Goal: Information Seeking & Learning: Find specific fact

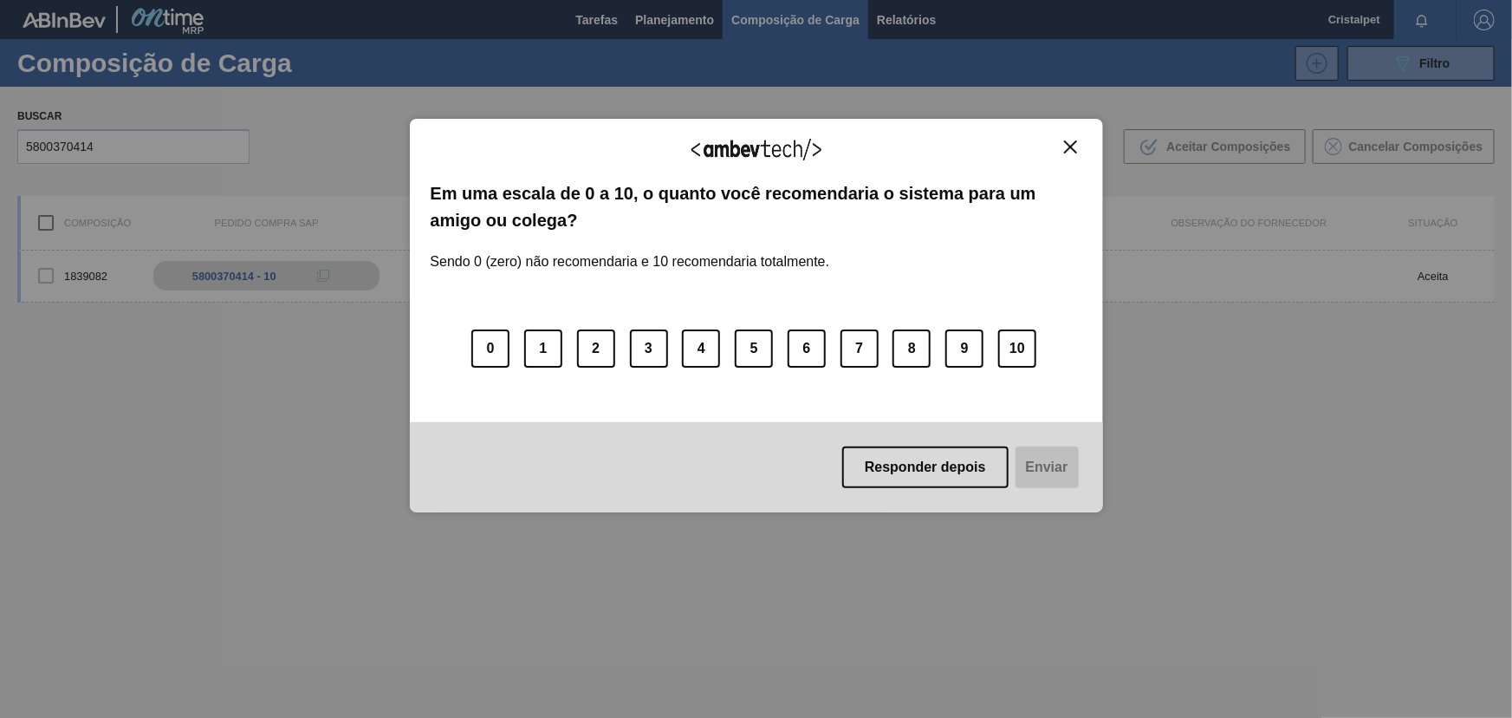
click at [1070, 141] on img "Close" at bounding box center [1070, 146] width 13 height 13
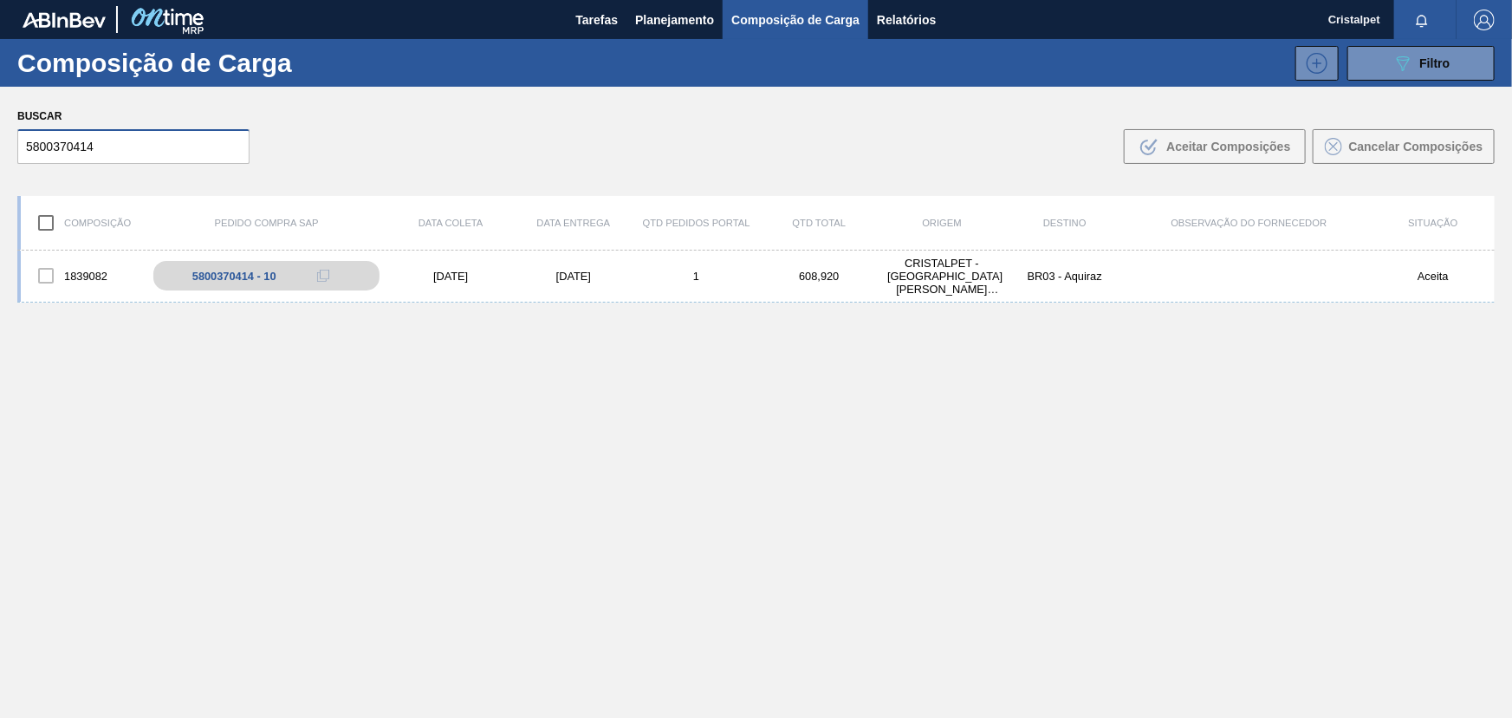
drag, startPoint x: 94, startPoint y: 146, endPoint x: 23, endPoint y: 145, distance: 70.2
click at [23, 145] on input "5800370414" at bounding box center [133, 146] width 232 height 35
paste input "3700"
type input "5800373700"
click at [563, 272] on div "[DATE]" at bounding box center [573, 276] width 123 height 13
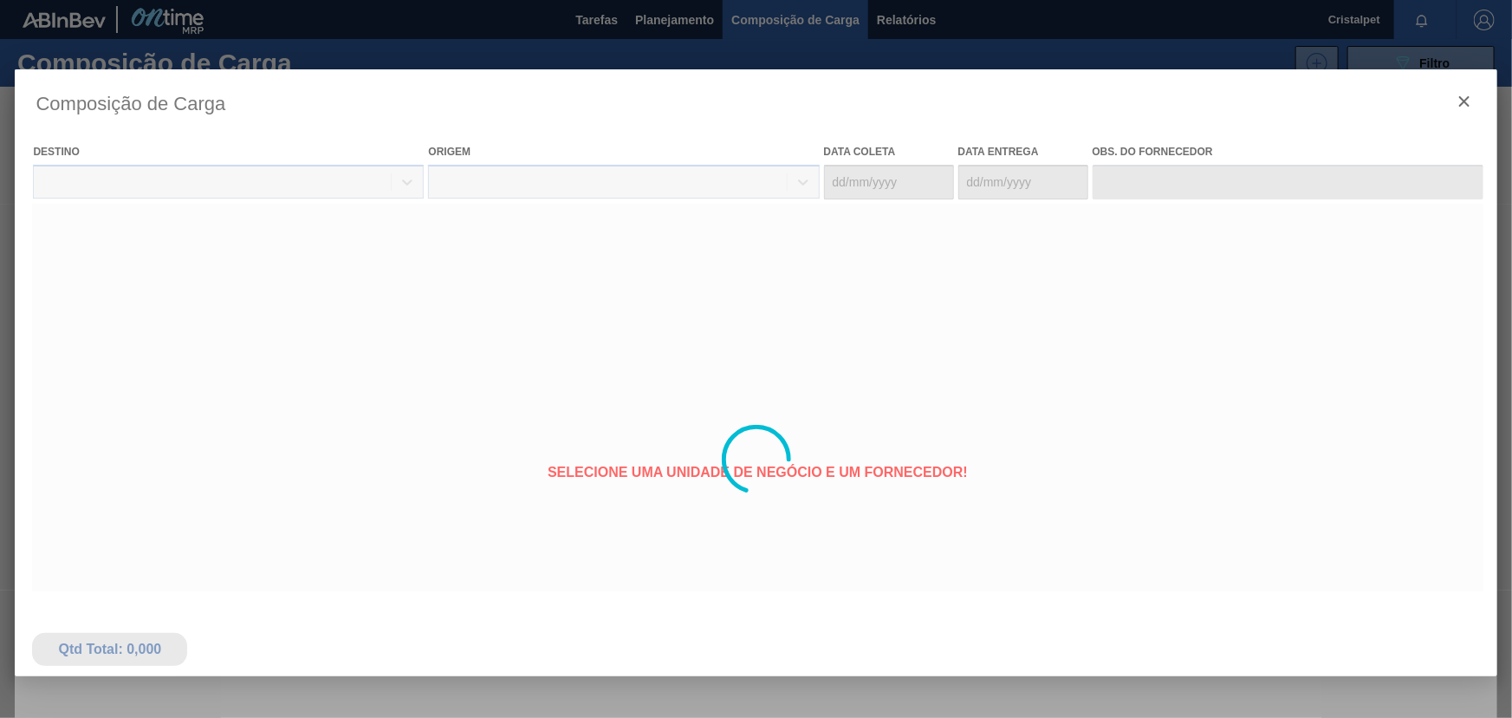
type coleta "[DATE]"
type entrega "[DATE]"
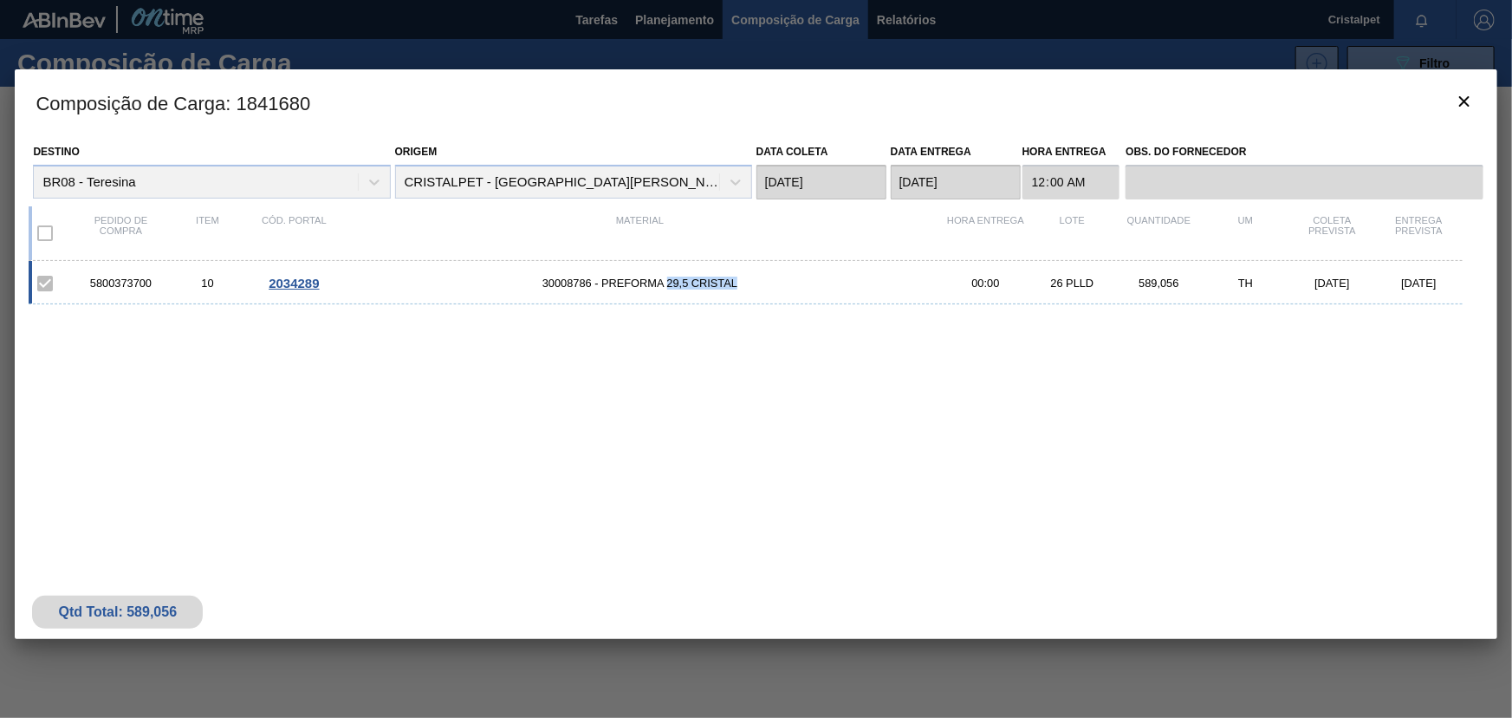
drag, startPoint x: 667, startPoint y: 282, endPoint x: 737, endPoint y: 281, distance: 69.3
click at [737, 281] on span "30008786 - PREFORMA 29,5 CRISTAL" at bounding box center [639, 282] width 605 height 13
copy span "29,5 CRISTAL"
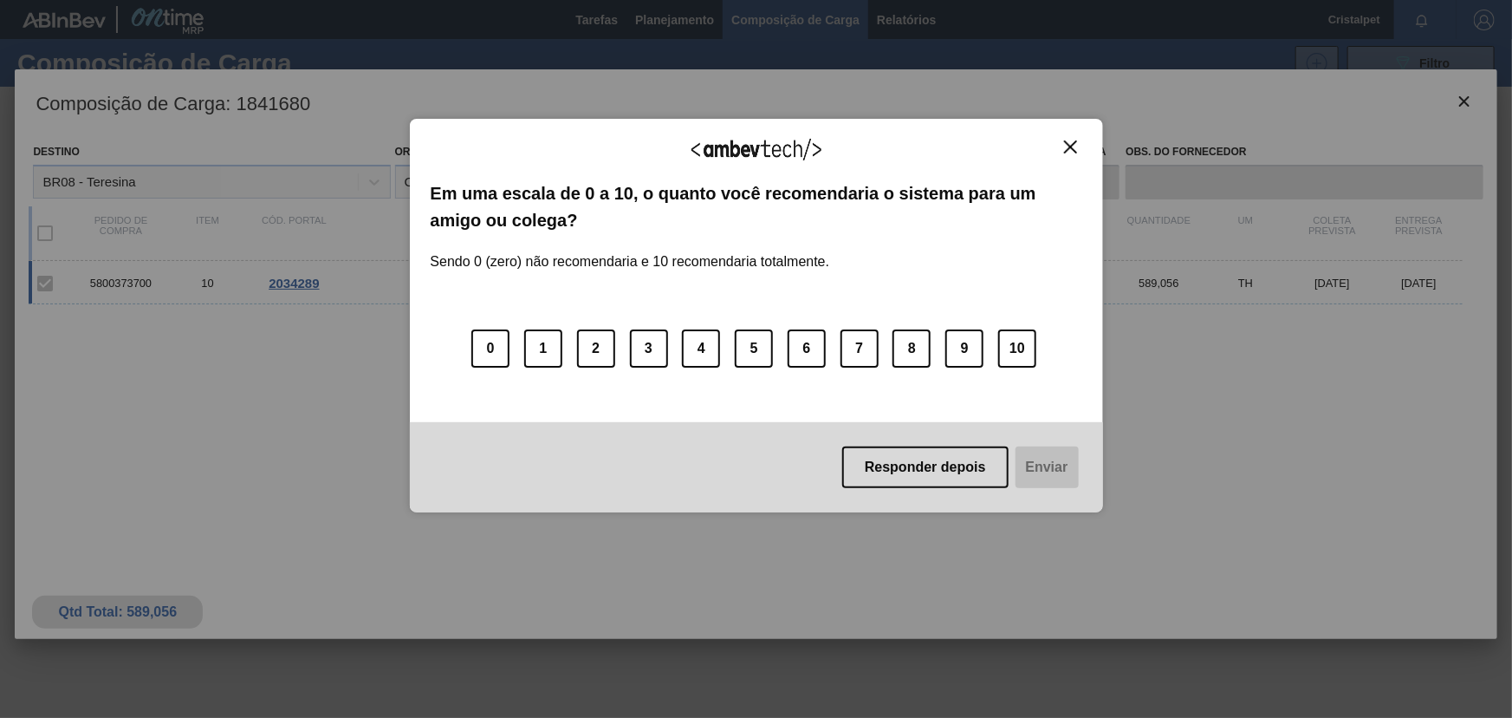
click at [1079, 138] on div "Agradecemos seu feedback! Em uma escala de 0 a 10, o quanto você recomendaria o…" at bounding box center [756, 316] width 693 height 394
click at [1073, 143] on img "Close" at bounding box center [1070, 146] width 13 height 13
click at [1081, 138] on div "Agradecemos seu feedback! Em uma escala de 0 a 10, o quanto você recomendaria o…" at bounding box center [756, 316] width 693 height 394
click at [1075, 150] on img "Close" at bounding box center [1070, 146] width 13 height 13
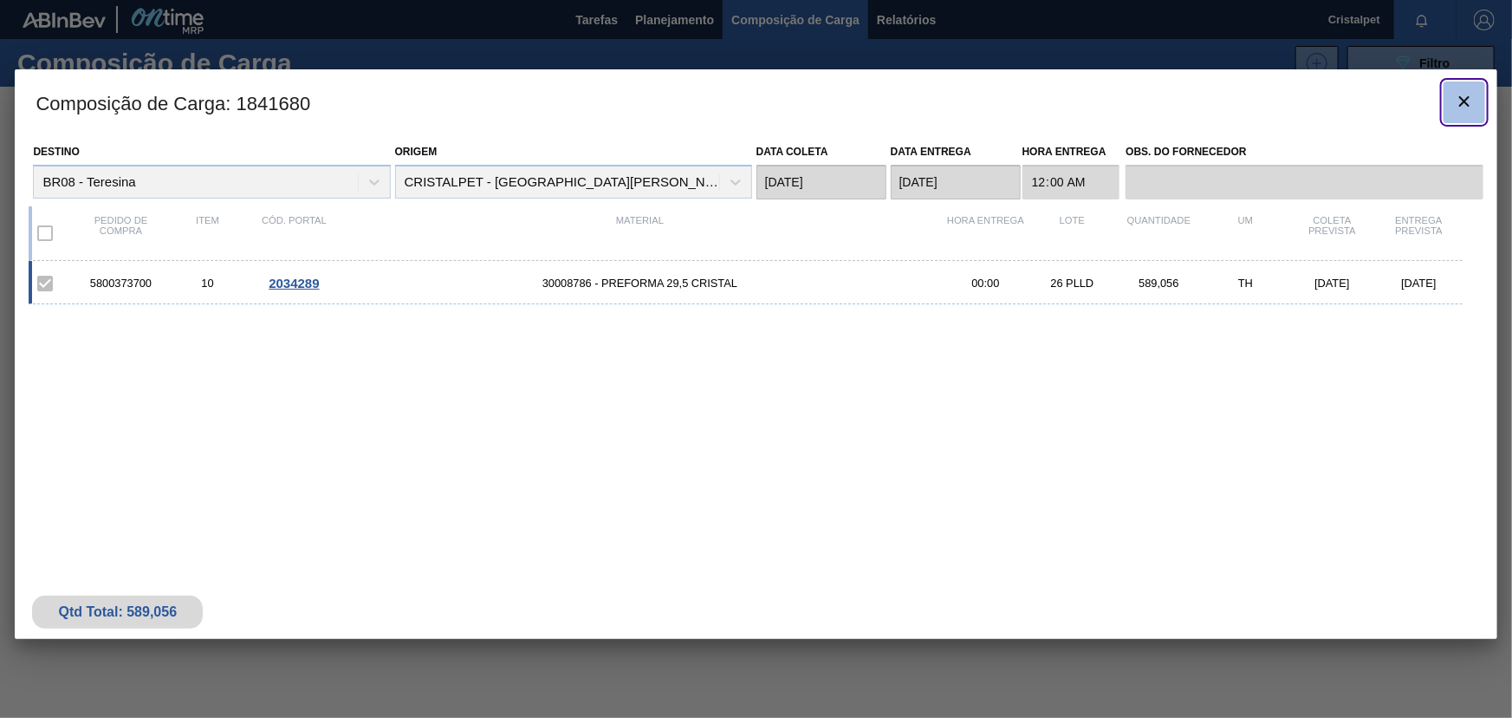
click at [1467, 97] on icon "botão de ícone" at bounding box center [1464, 101] width 21 height 21
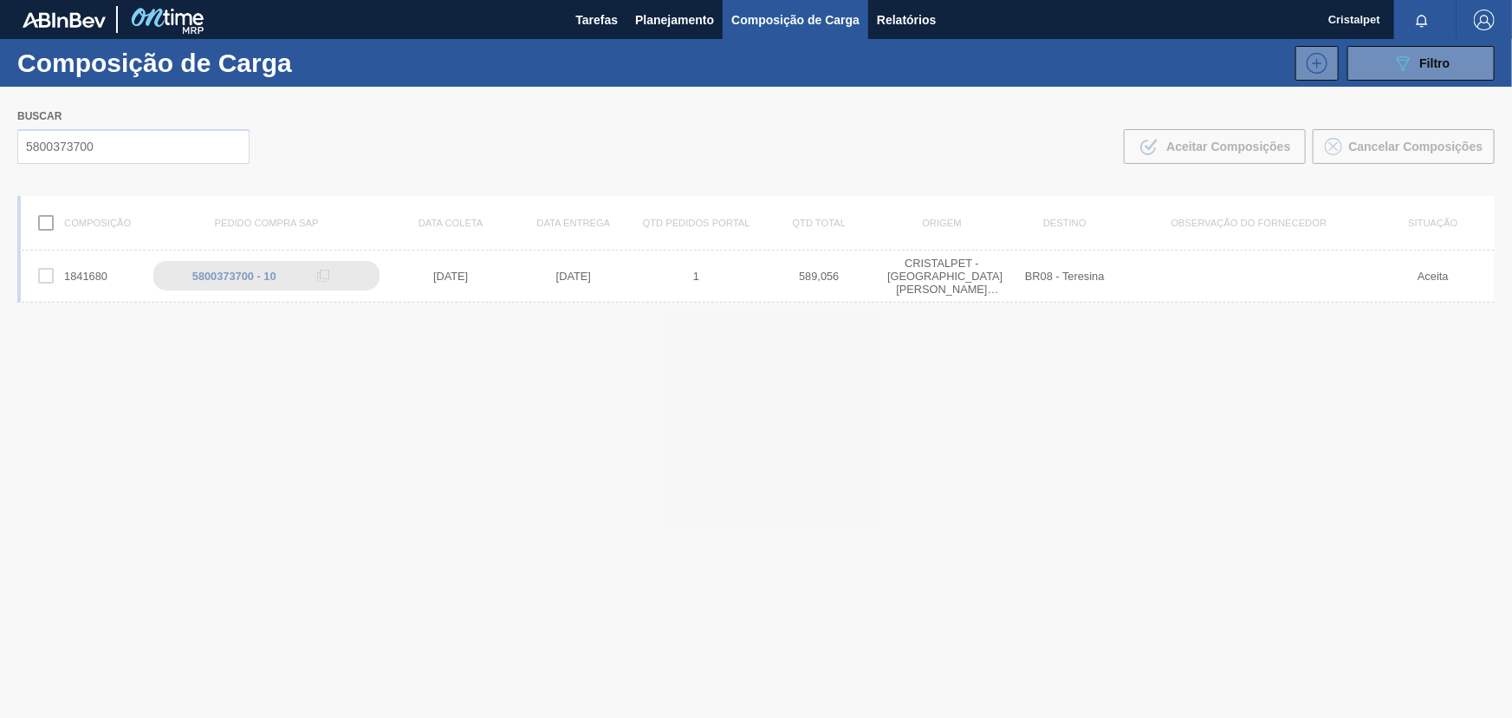
click at [94, 146] on div at bounding box center [756, 402] width 1512 height 631
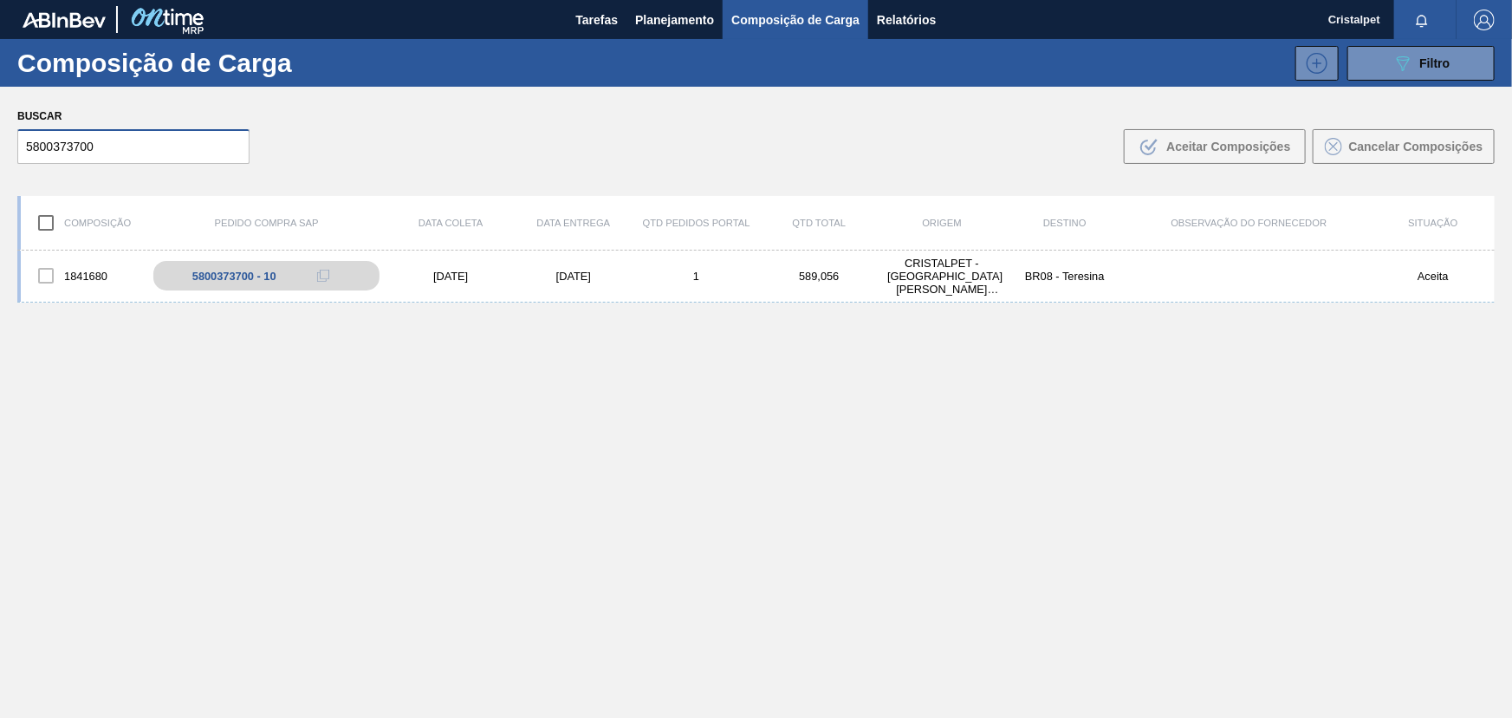
drag, startPoint x: 94, startPoint y: 146, endPoint x: 0, endPoint y: 157, distance: 95.1
click at [0, 157] on div "Buscar 5800373700 .b{fill:var(--color-action-default)} Aceitar Composições Canc…" at bounding box center [756, 134] width 1512 height 94
paste input "0624"
type input "5800370624"
click at [591, 271] on div "[DATE]" at bounding box center [573, 276] width 123 height 13
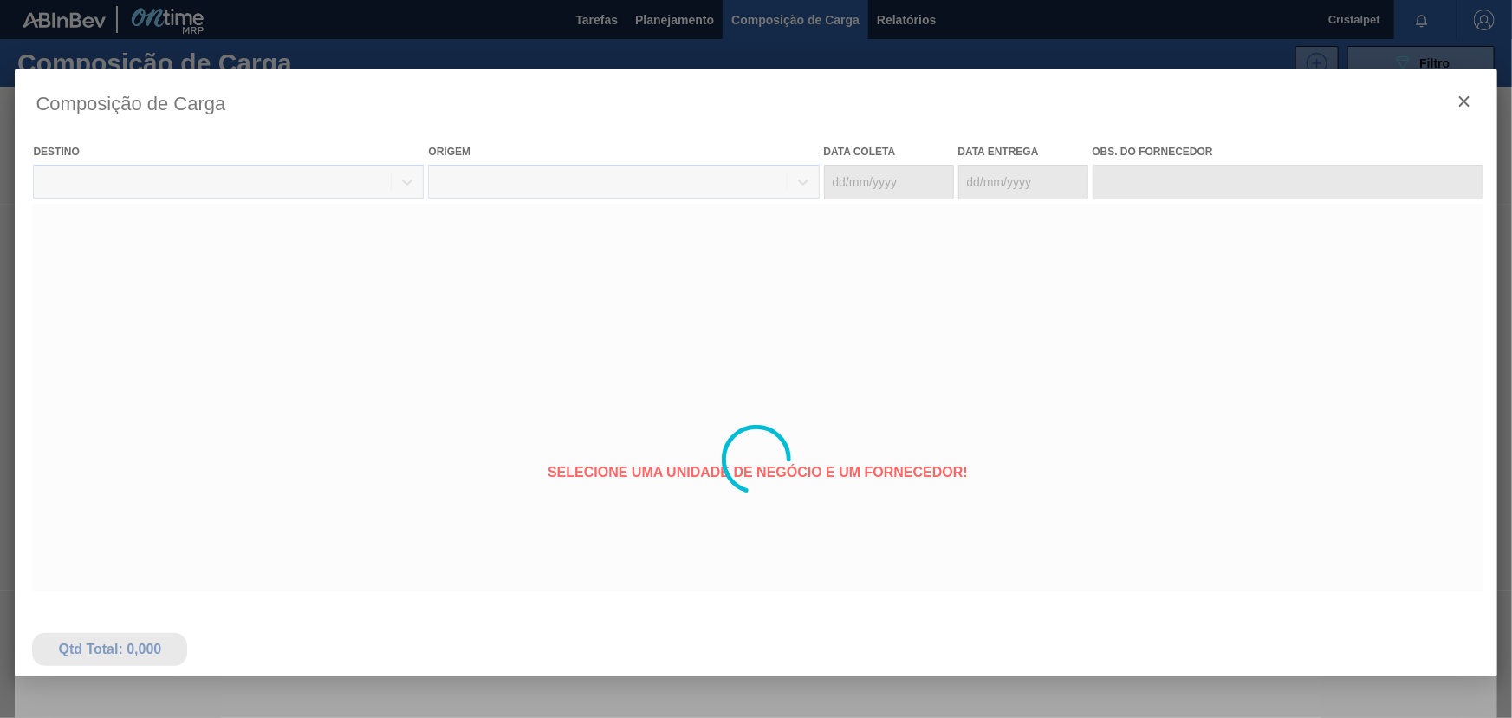
type coleta "[DATE]"
type entrega "[DATE]"
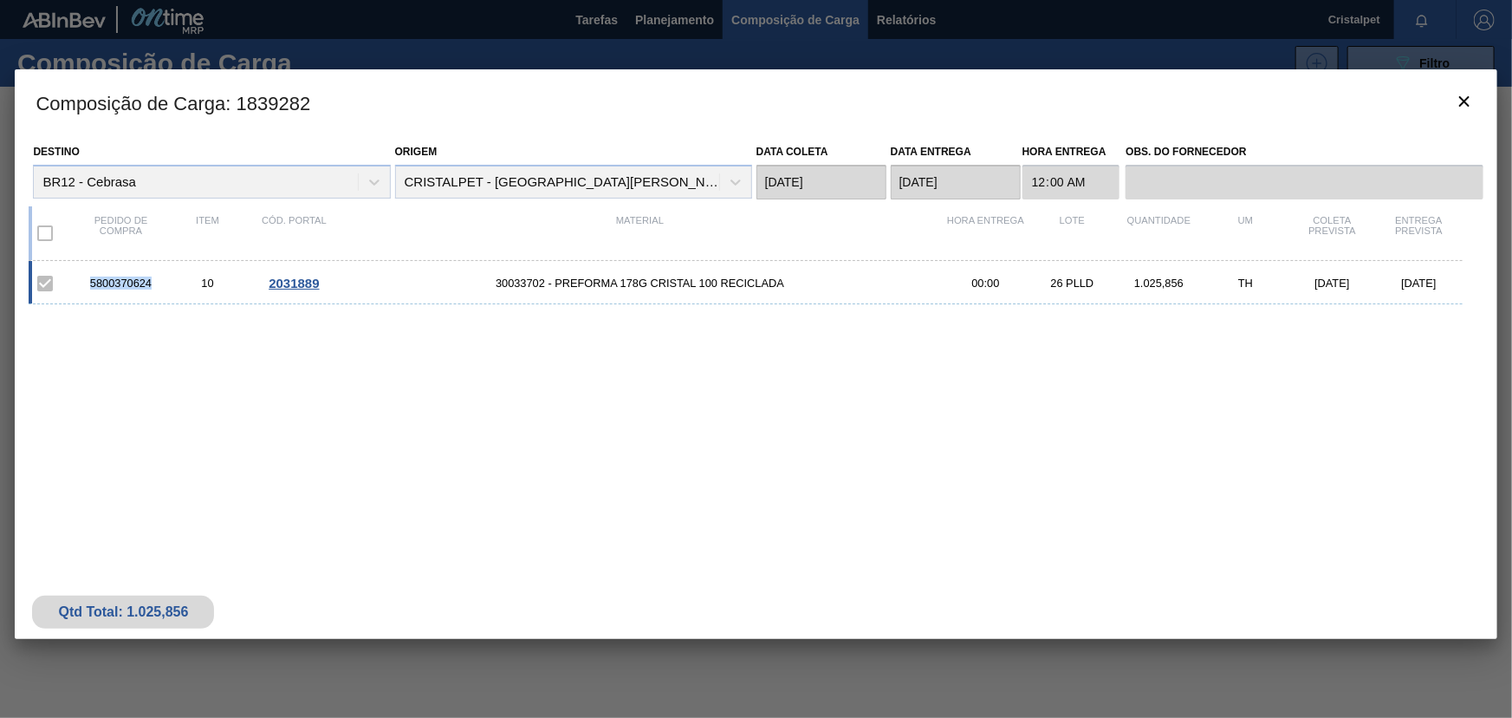
drag, startPoint x: 151, startPoint y: 283, endPoint x: 93, endPoint y: 280, distance: 58.2
click at [93, 280] on div "5800370624" at bounding box center [120, 282] width 87 height 13
copy div "5800370624"
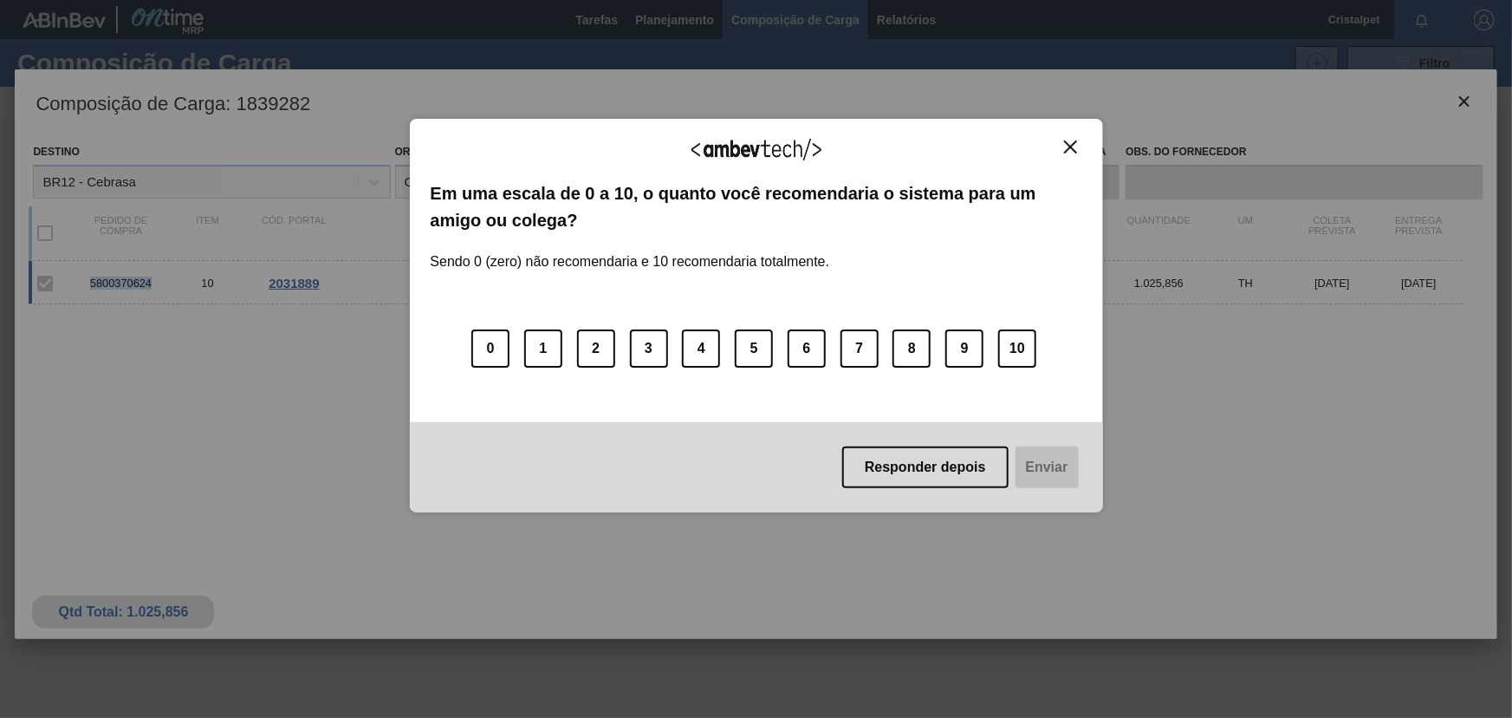
click at [1068, 140] on img "Close" at bounding box center [1070, 146] width 13 height 13
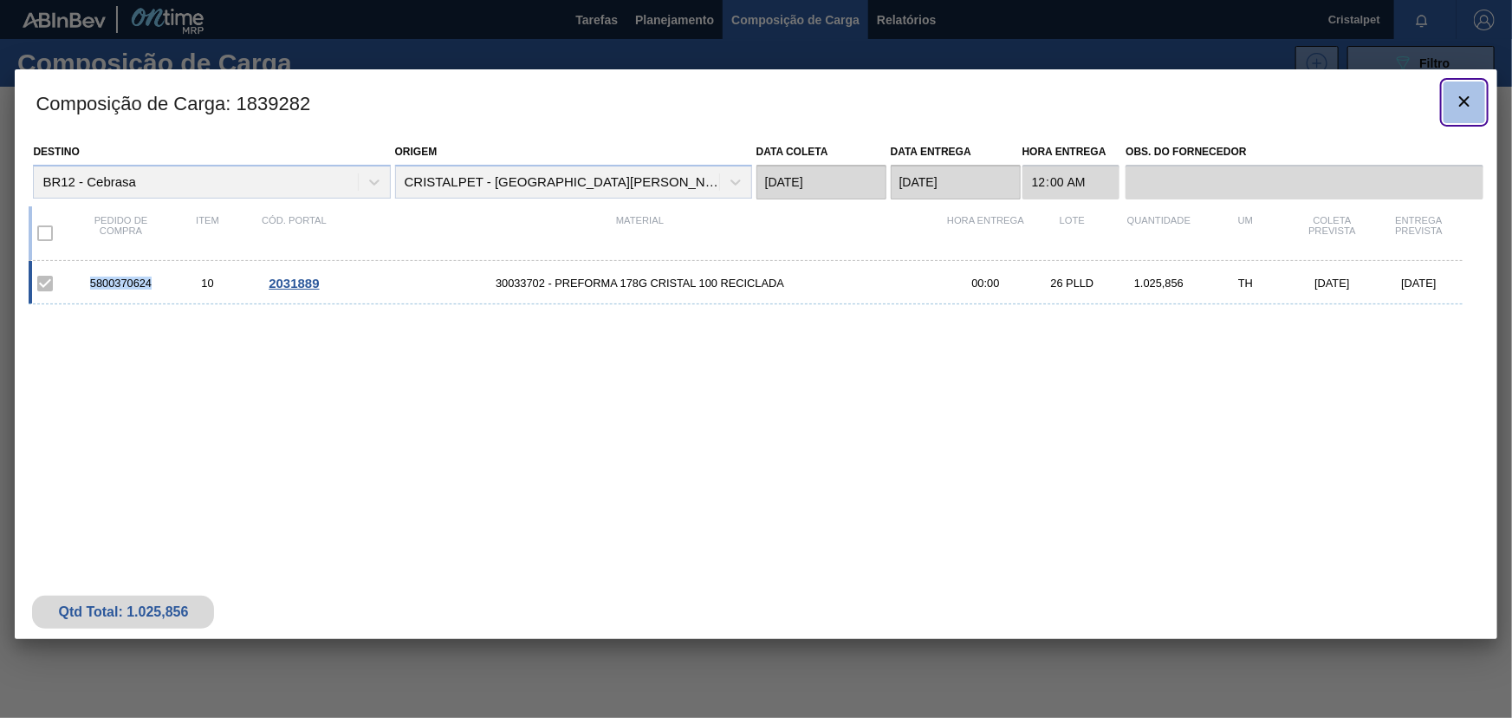
click at [1463, 99] on icon "botão de ícone" at bounding box center [1465, 101] width 10 height 10
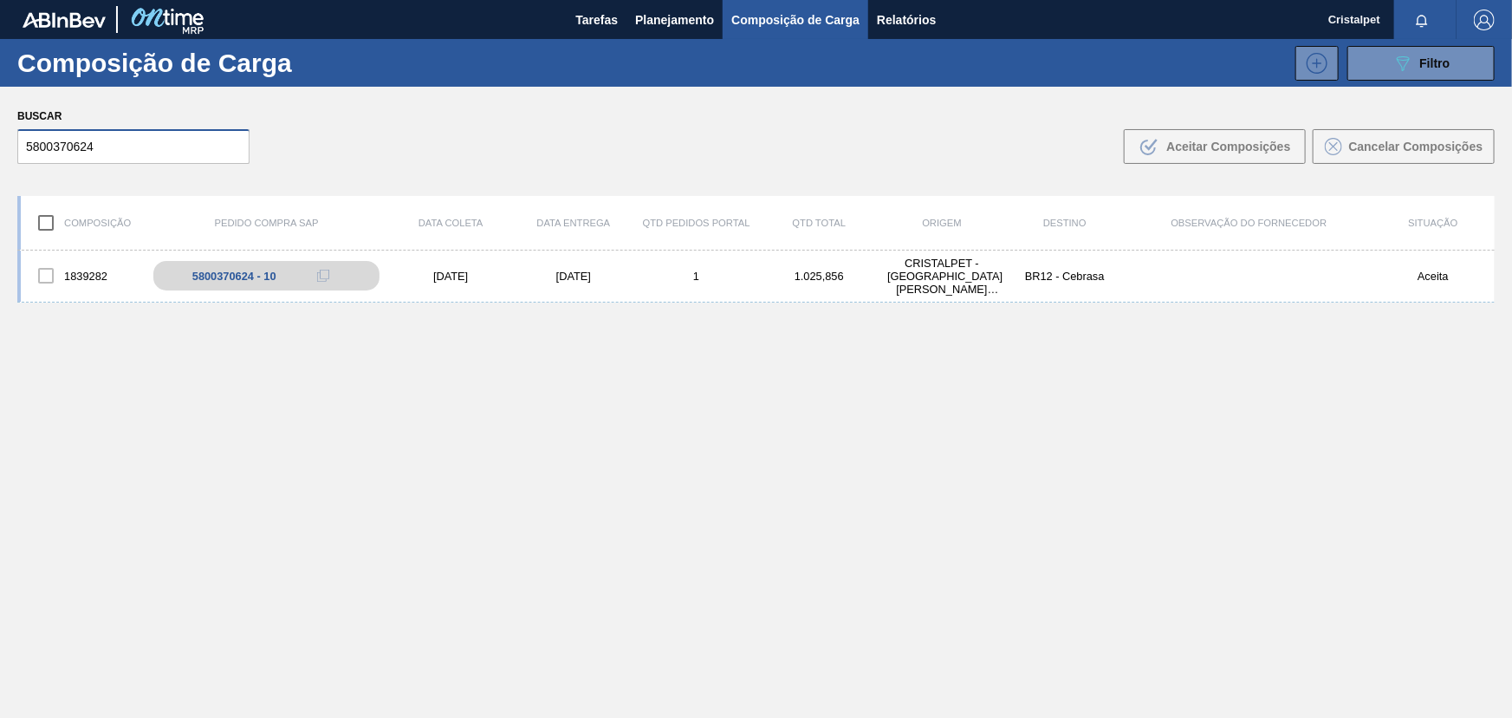
drag, startPoint x: 94, startPoint y: 149, endPoint x: 28, endPoint y: 147, distance: 65.9
click at [28, 147] on input "5800370624" at bounding box center [133, 146] width 232 height 35
paste input "64435"
type input "5800364435"
click at [576, 271] on div "[DATE]" at bounding box center [573, 276] width 123 height 13
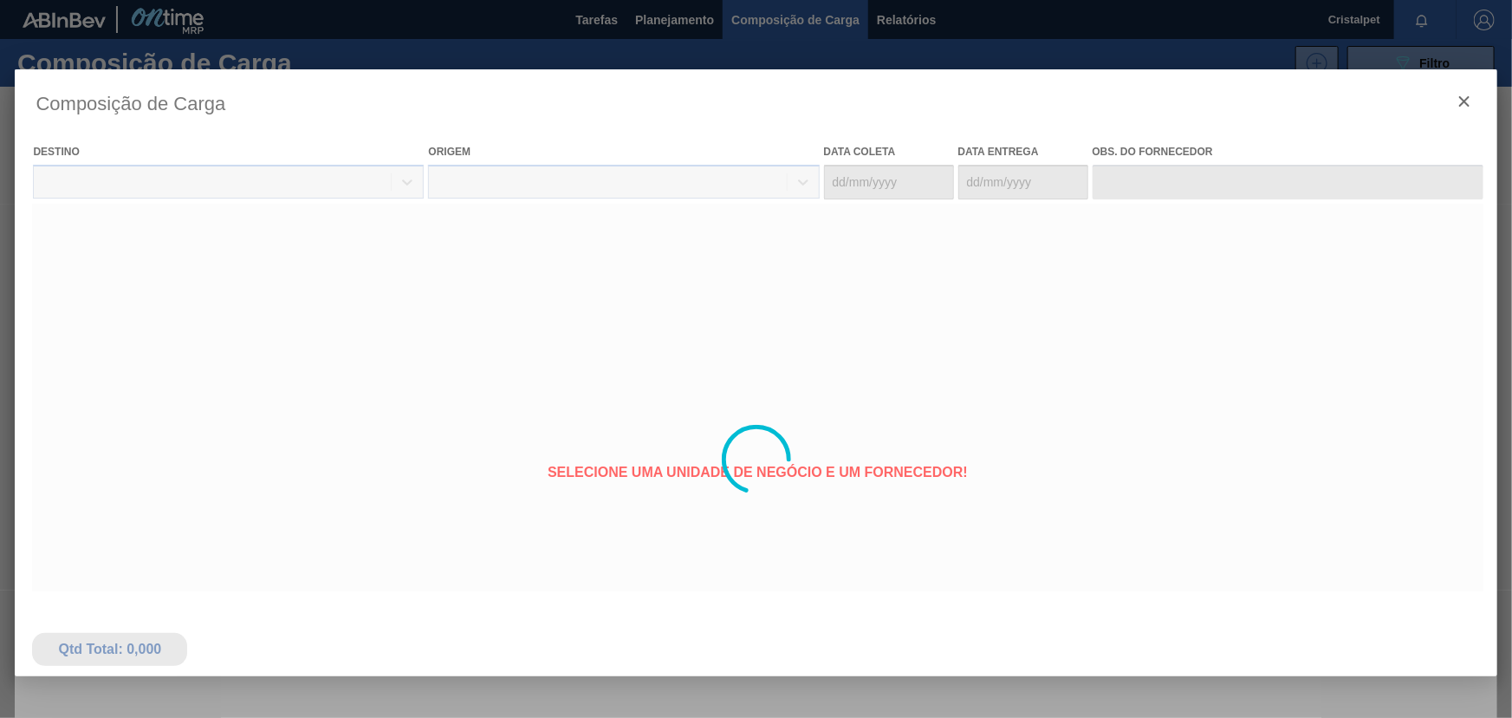
type coleta "[DATE]"
type entrega "[DATE]"
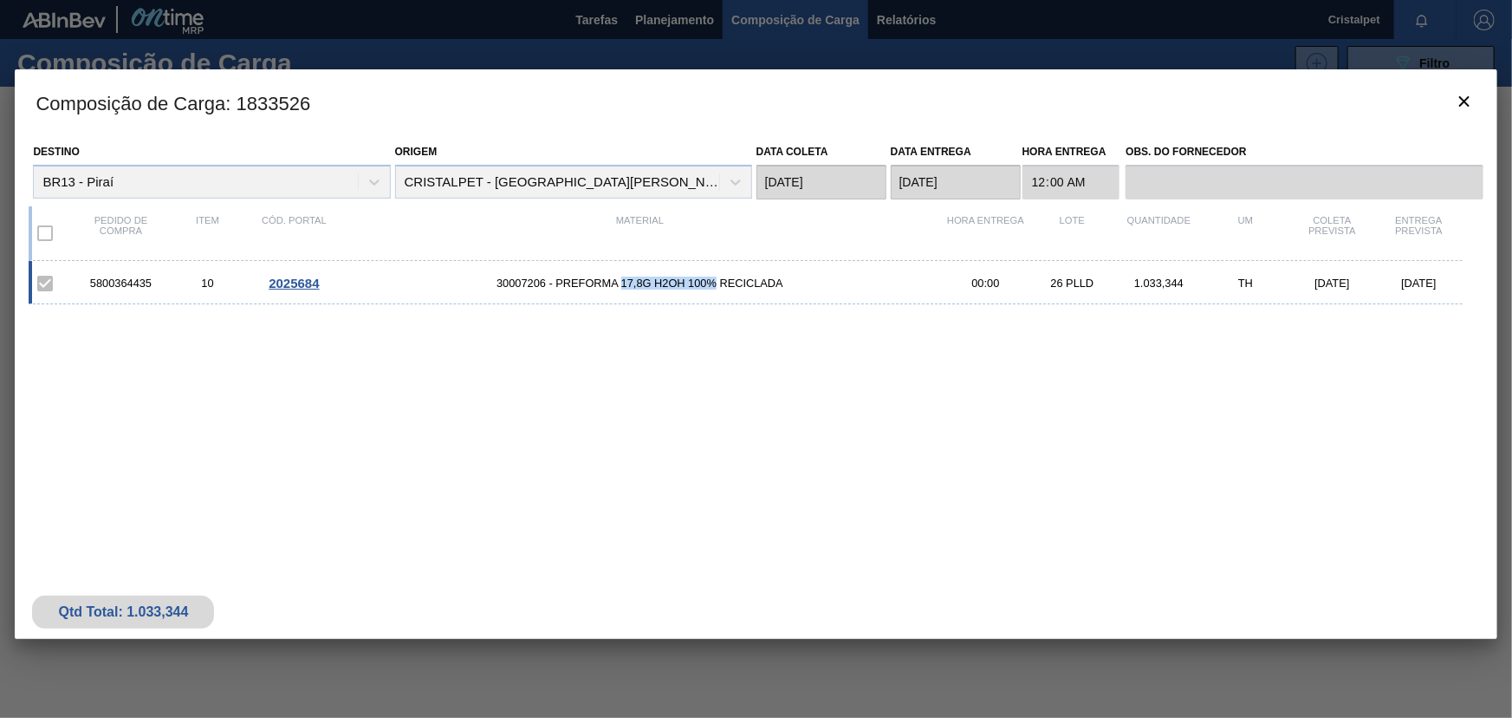
drag, startPoint x: 622, startPoint y: 283, endPoint x: 709, endPoint y: 312, distance: 91.5
click at [712, 278] on span "30007206 - PREFORMA 17,8G H2OH 100% RECICLADA" at bounding box center [639, 282] width 605 height 13
copy span "17,8G H2OH 100%"
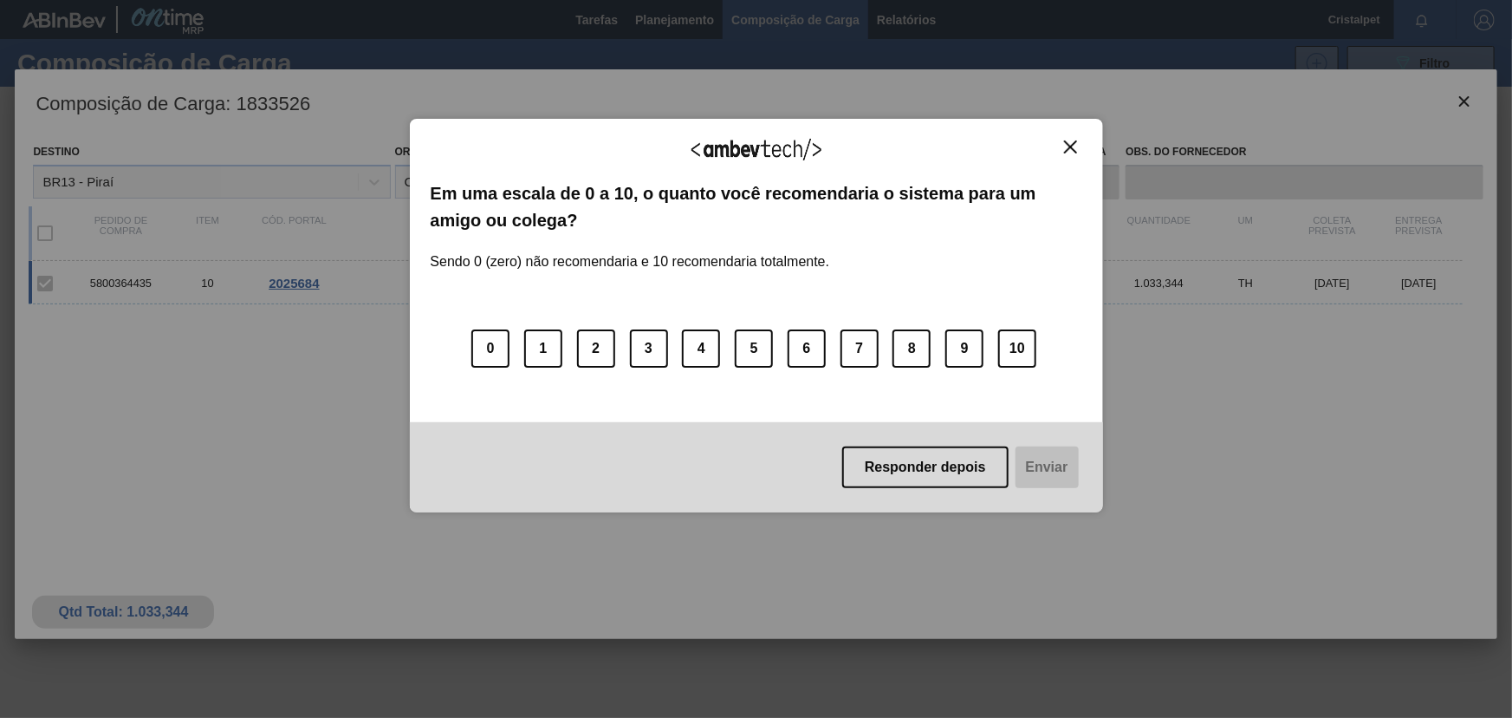
click at [1072, 141] on img "Close" at bounding box center [1070, 146] width 13 height 13
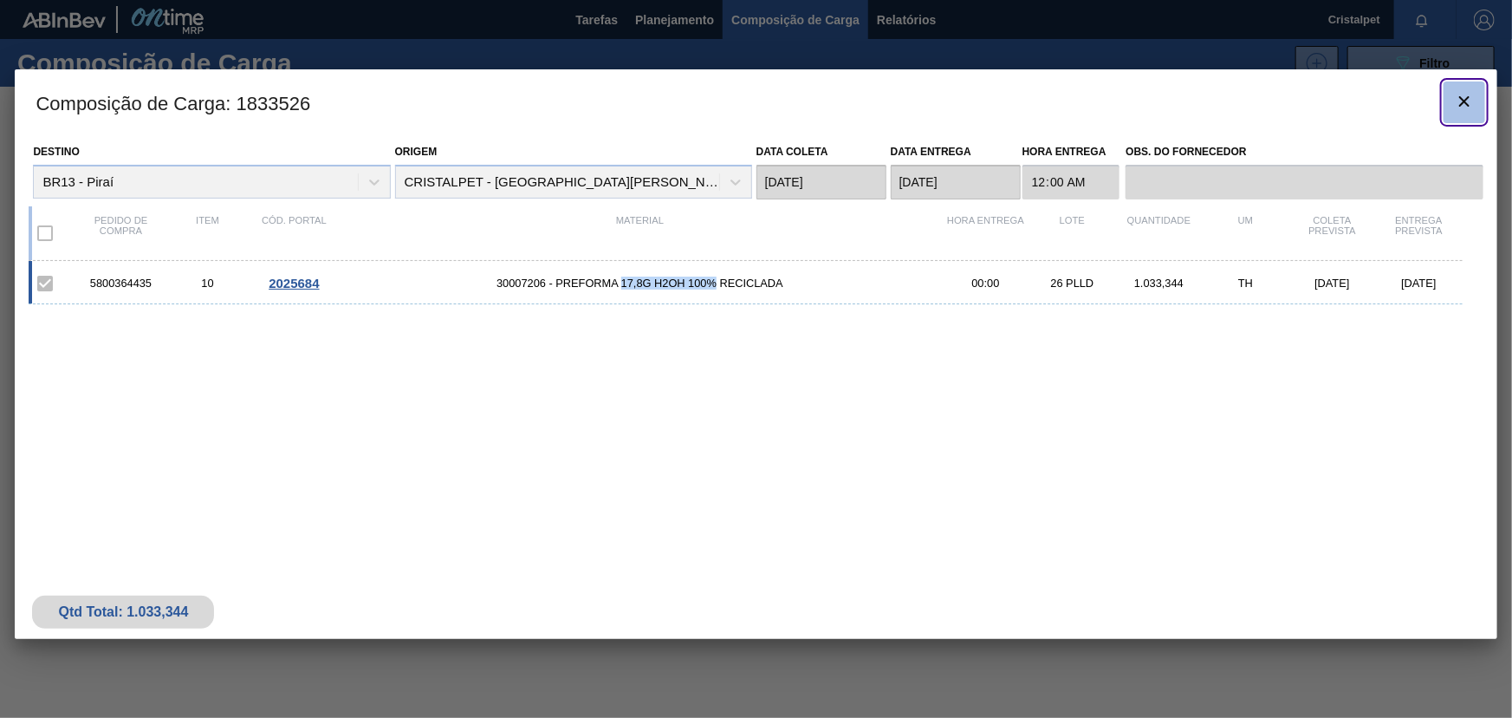
click at [1466, 99] on icon "botão de ícone" at bounding box center [1465, 101] width 10 height 10
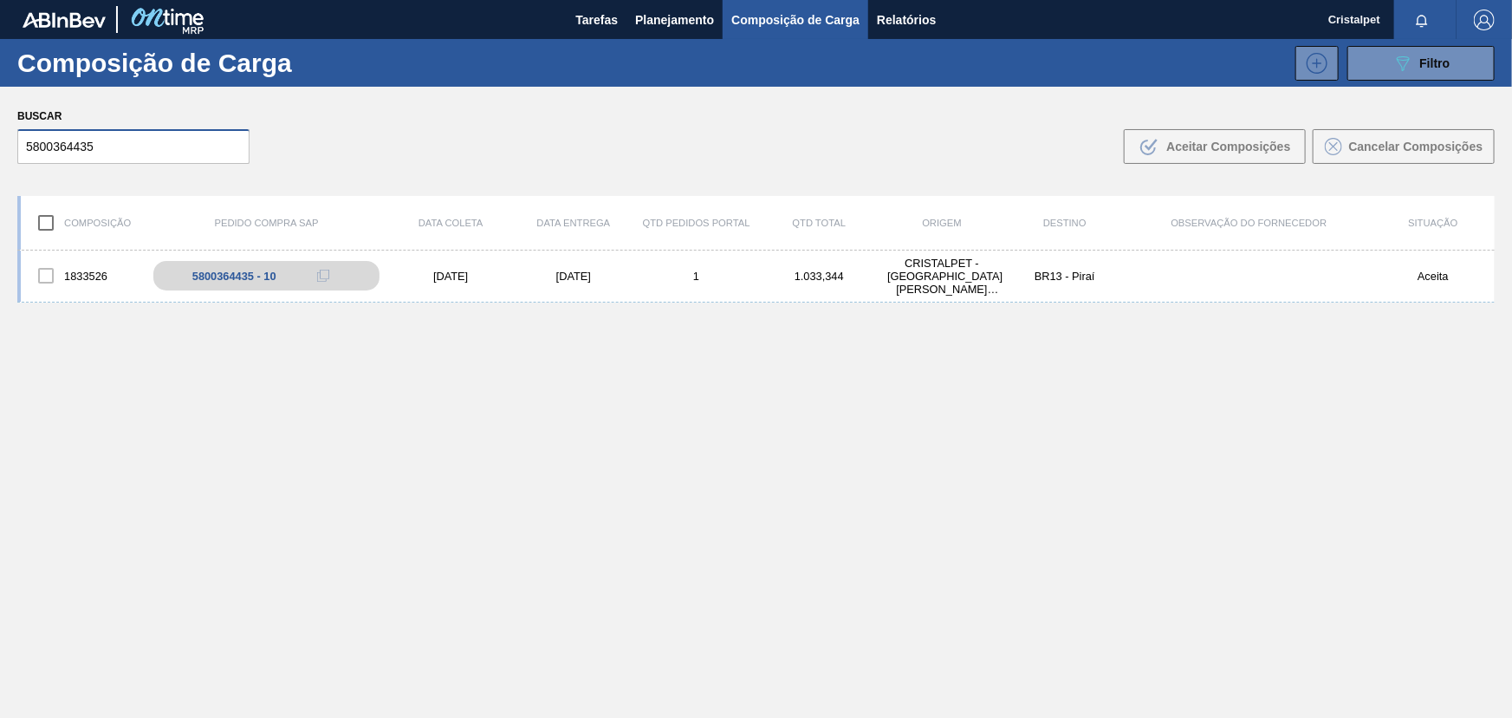
drag, startPoint x: 87, startPoint y: 146, endPoint x: 23, endPoint y: 144, distance: 64.2
click at [23, 144] on input "5800364435" at bounding box center [133, 146] width 232 height 35
paste input "70414"
type input "5800370414"
click at [576, 276] on div "[DATE]" at bounding box center [573, 276] width 123 height 13
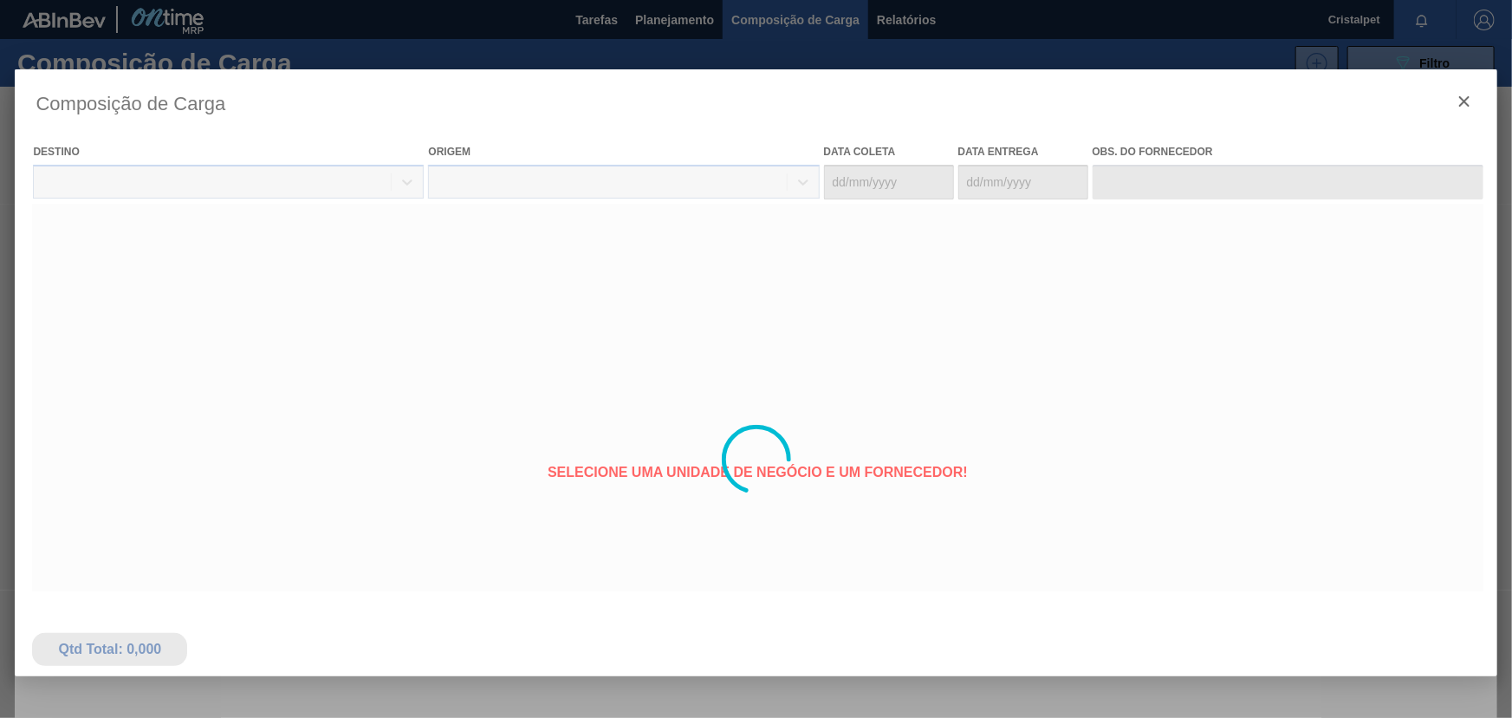
type coleta "[DATE]"
type entrega "[DATE]"
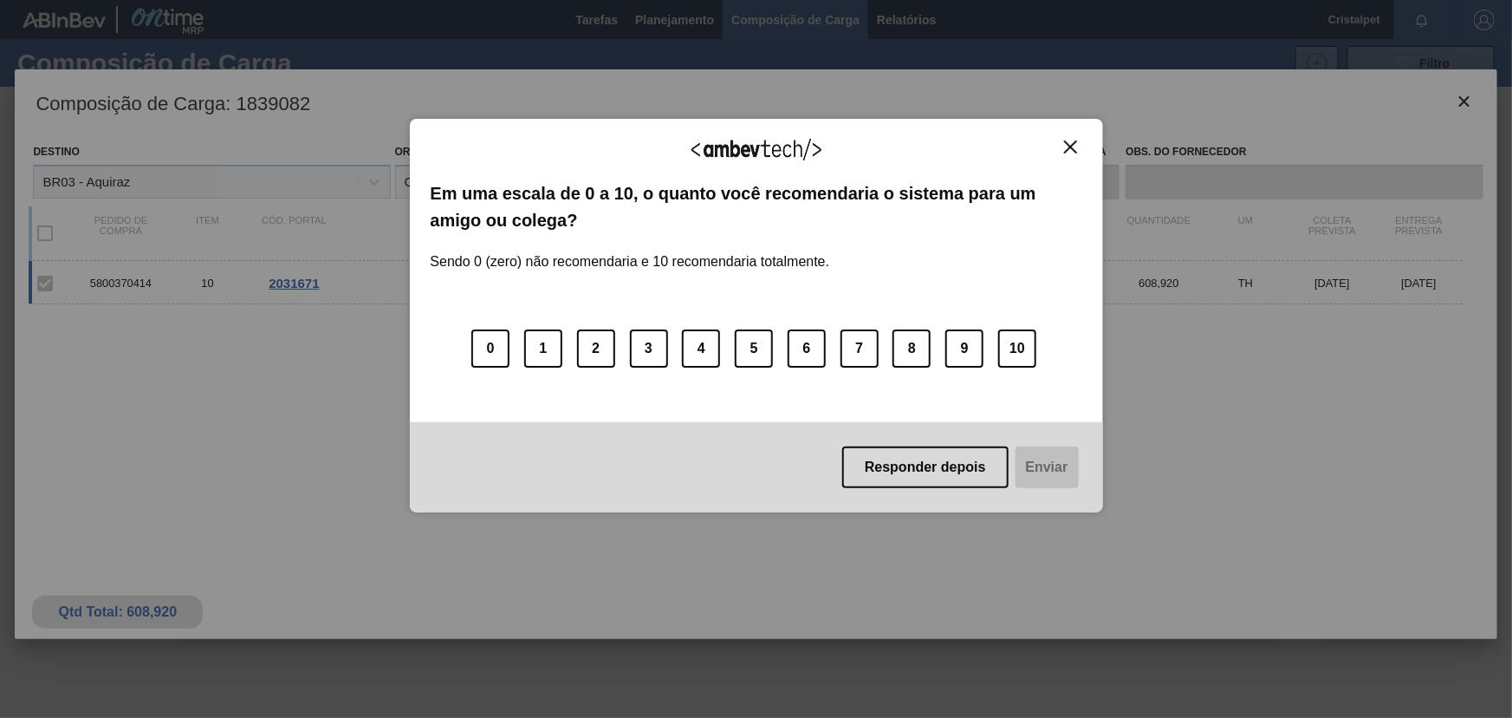
click at [1069, 141] on img "Close" at bounding box center [1070, 146] width 13 height 13
